Goal: Book appointment/travel/reservation

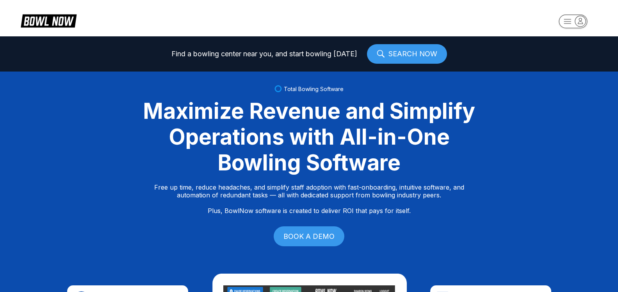
click at [577, 22] on icon "button" at bounding box center [580, 21] width 11 height 11
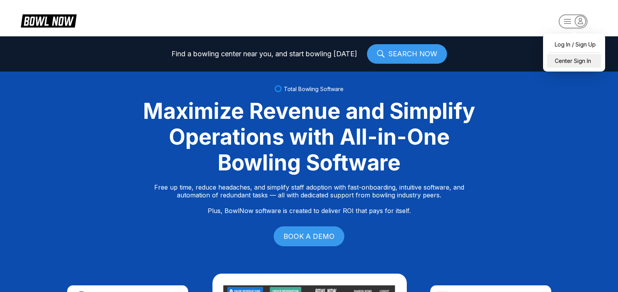
click at [569, 59] on div "Center Sign In" at bounding box center [574, 61] width 54 height 14
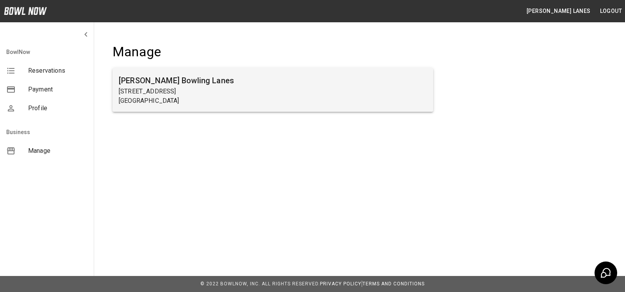
click at [180, 74] on h6 "[PERSON_NAME] Bowling Lanes" at bounding box center [273, 80] width 308 height 12
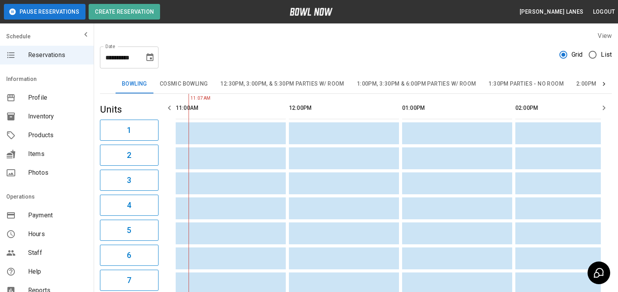
click at [607, 59] on label "List" at bounding box center [598, 54] width 27 height 16
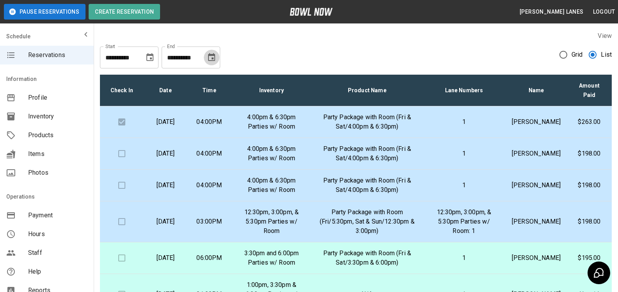
click at [213, 54] on icon "Choose date, selected date is Sep 14, 2025" at bounding box center [211, 57] width 7 height 8
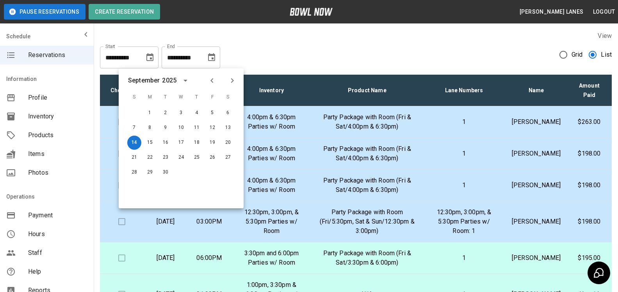
click at [234, 78] on icon "Next month" at bounding box center [232, 80] width 9 height 9
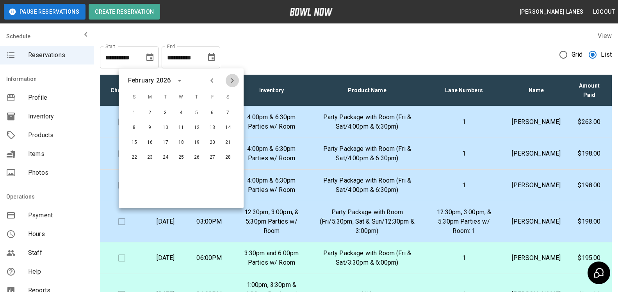
click at [234, 78] on icon "Next month" at bounding box center [232, 80] width 9 height 9
click at [212, 80] on icon "Previous month" at bounding box center [211, 80] width 9 height 9
click at [196, 172] on button "30" at bounding box center [197, 172] width 14 height 14
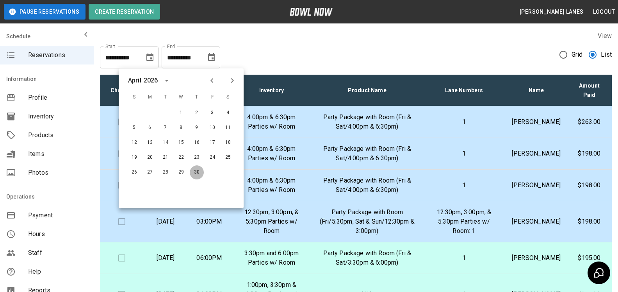
type input "**********"
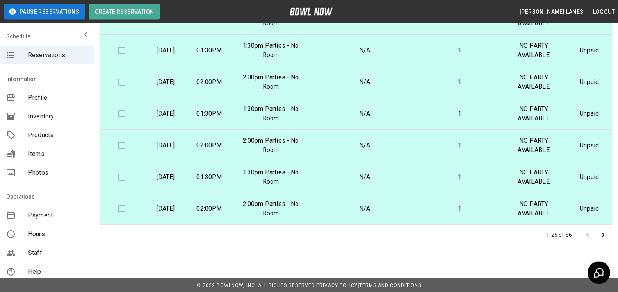
scroll to position [141, 0]
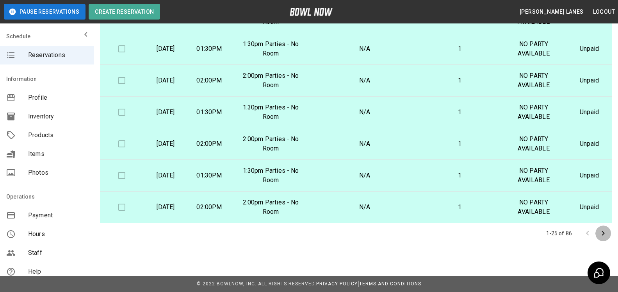
click at [602, 233] on icon "Go to next page" at bounding box center [603, 233] width 9 height 9
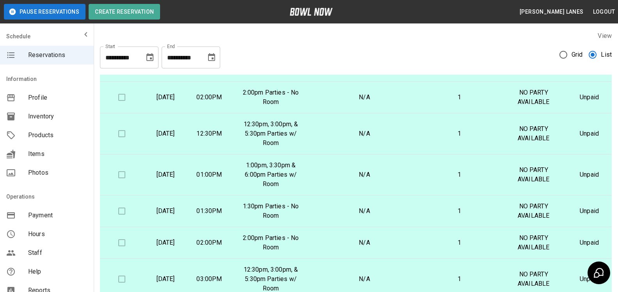
scroll to position [0, 0]
